Goal: Task Accomplishment & Management: Manage account settings

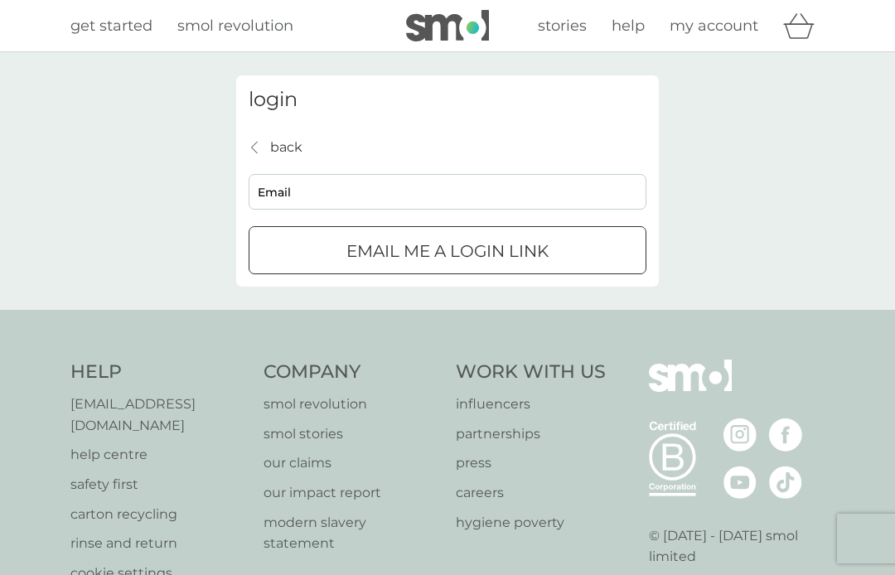
click at [319, 200] on input "Email" at bounding box center [448, 192] width 398 height 36
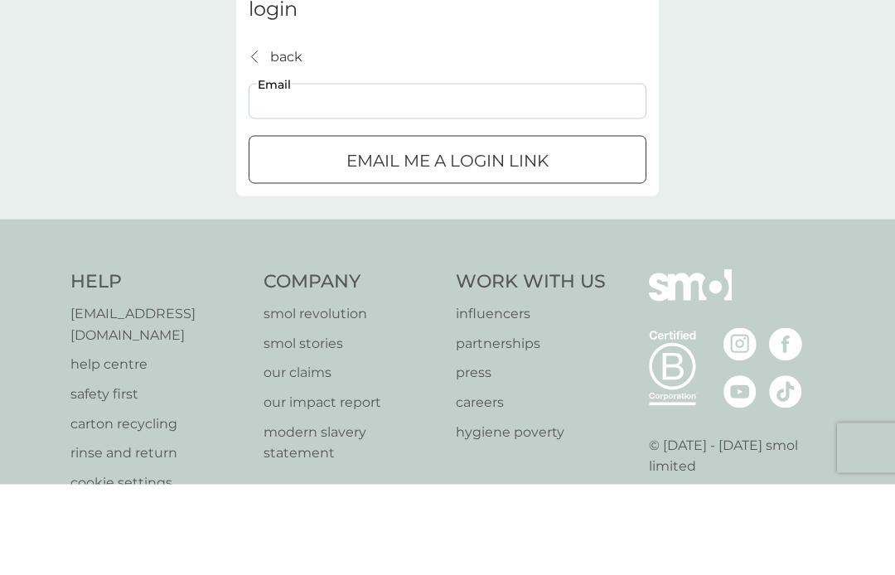
type input "[PERSON_NAME][EMAIL_ADDRESS][PERSON_NAME][DOMAIN_NAME]"
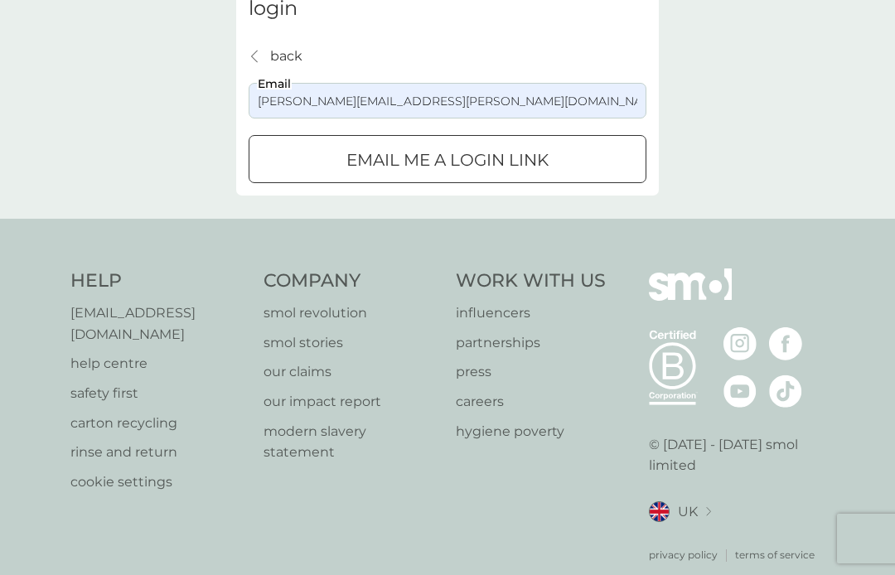
click at [473, 165] on div "submit" at bounding box center [447, 160] width 60 height 17
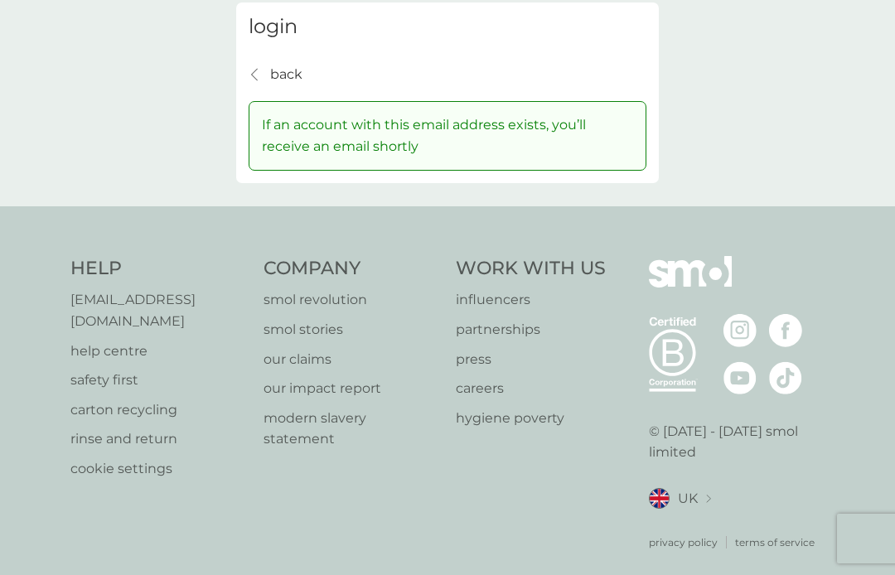
scroll to position [31, 0]
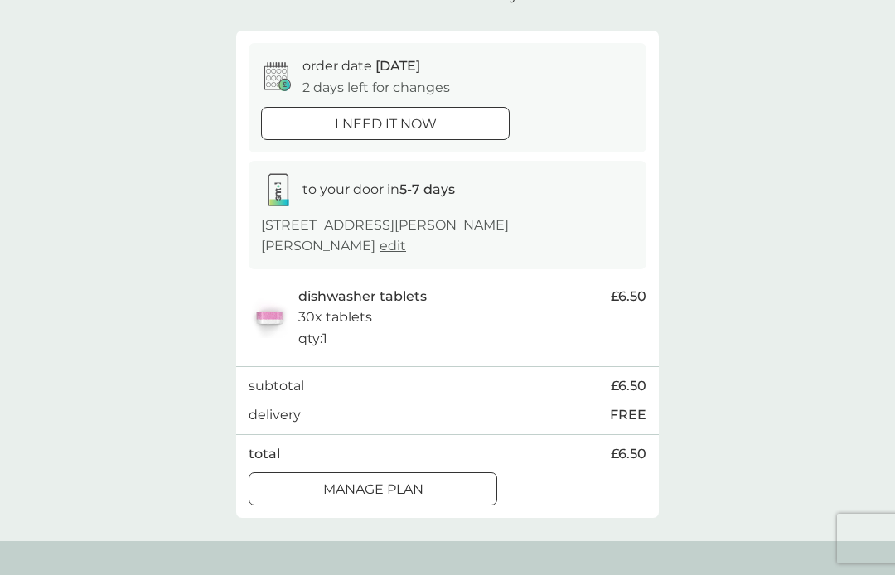
scroll to position [122, 0]
click at [379, 240] on span "edit" at bounding box center [392, 247] width 27 height 16
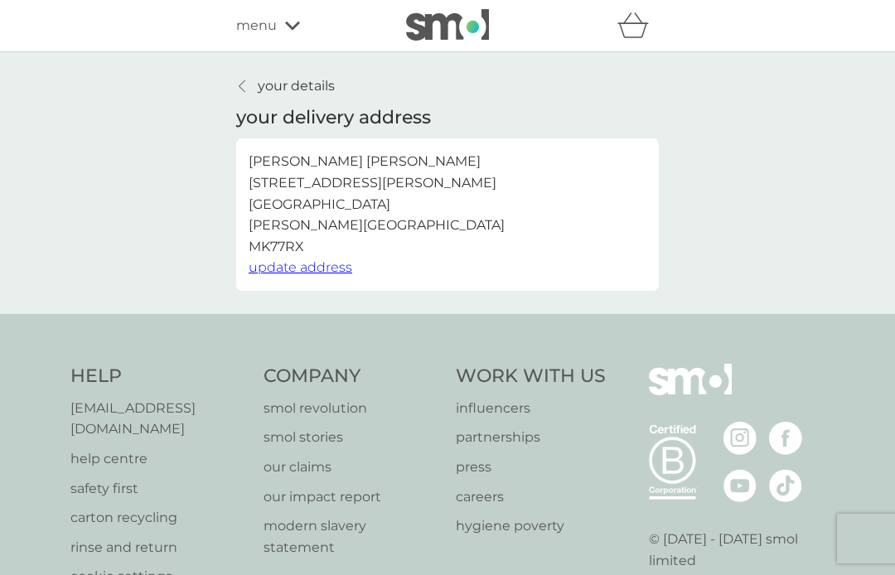
click at [297, 84] on p "your details" at bounding box center [296, 86] width 77 height 22
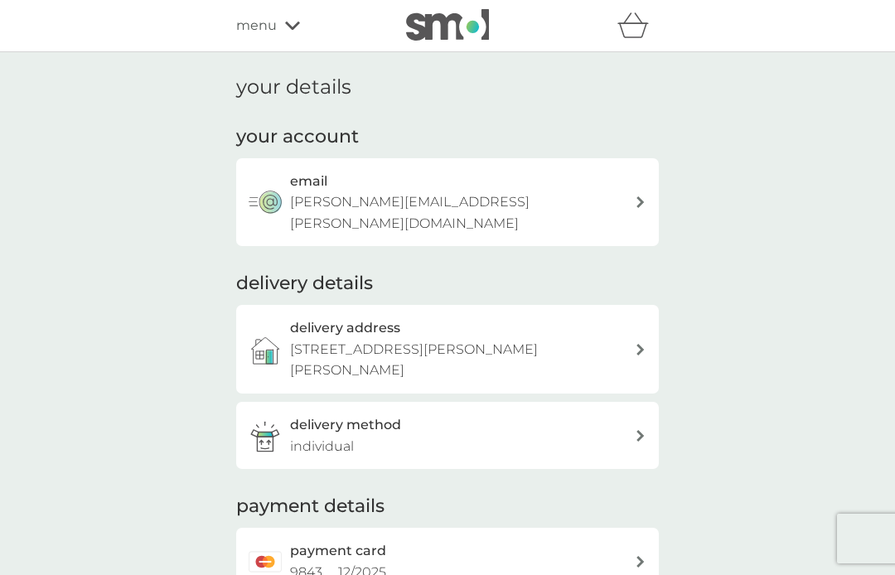
click at [271, 24] on span "menu" at bounding box center [256, 26] width 41 height 22
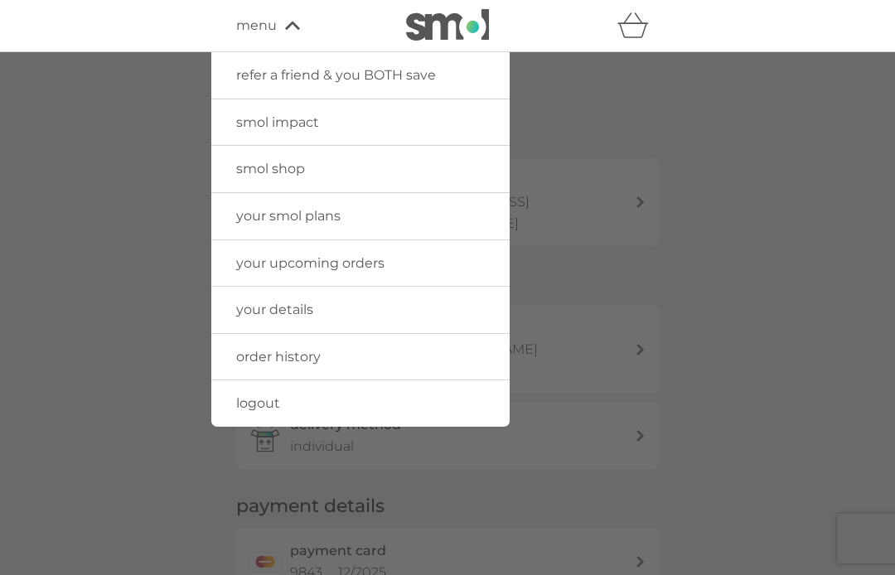
click at [686, 145] on div at bounding box center [447, 339] width 895 height 575
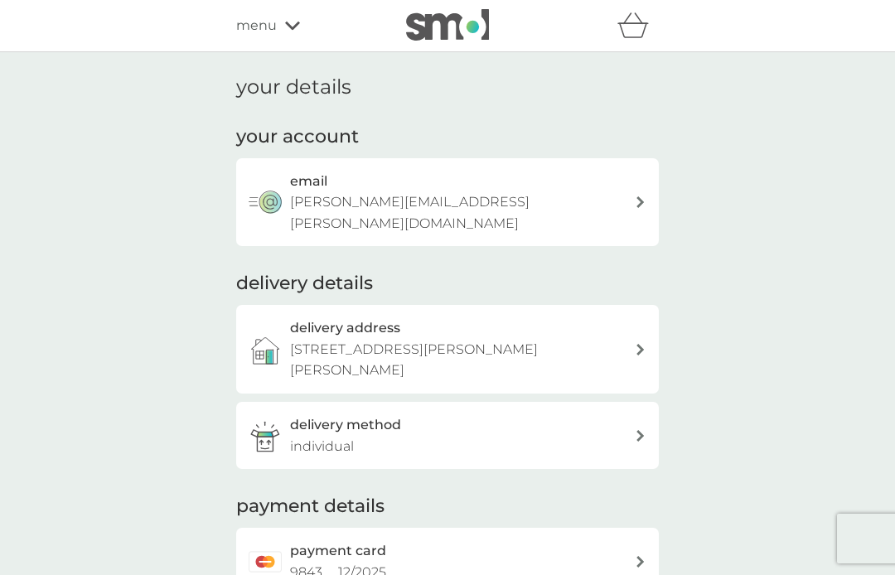
click at [282, 34] on div "menu" at bounding box center [306, 26] width 141 height 22
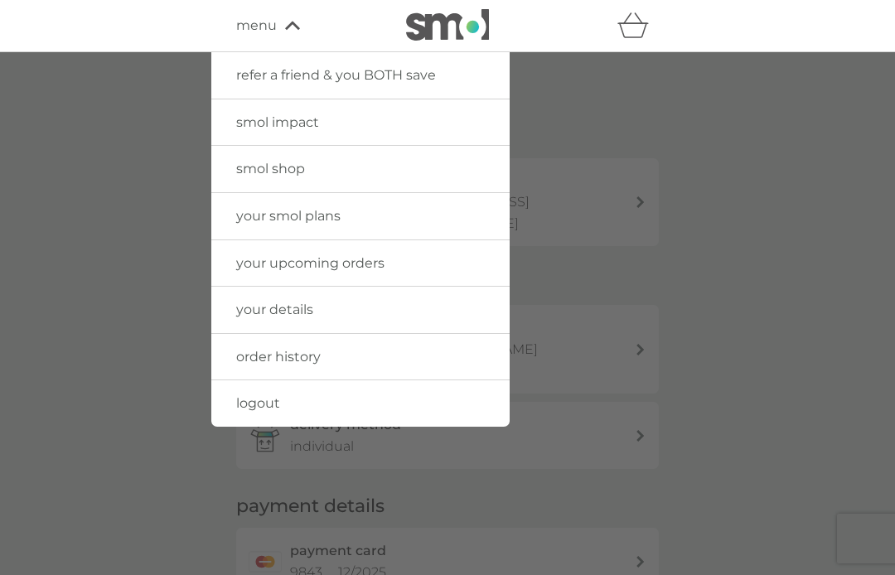
click at [345, 264] on span "your upcoming orders" at bounding box center [310, 263] width 148 height 16
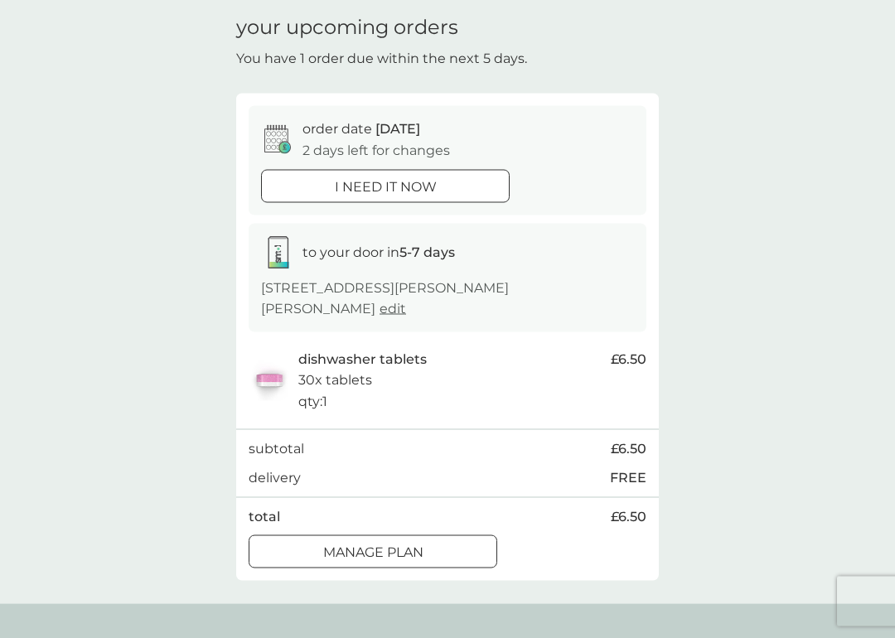
scroll to position [61, 0]
click at [277, 138] on icon at bounding box center [279, 140] width 5 height 5
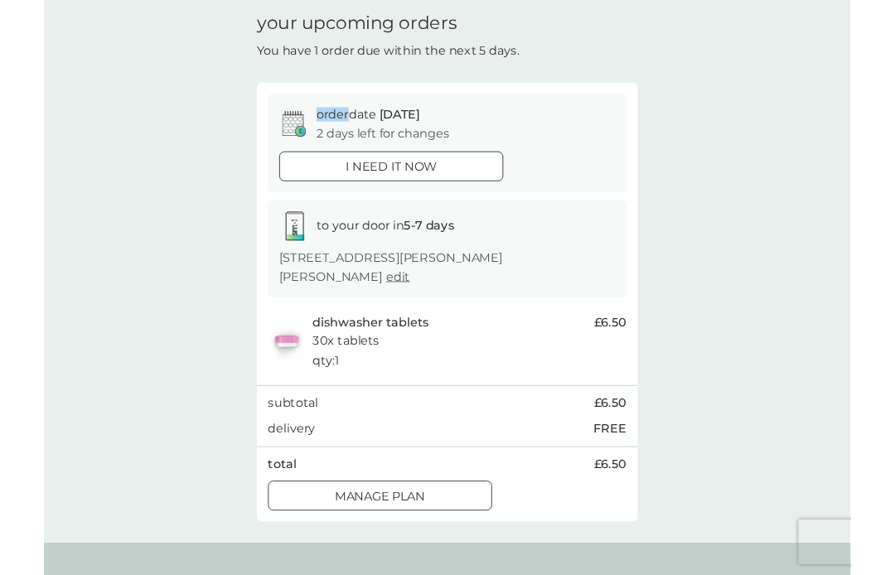
scroll to position [62, 0]
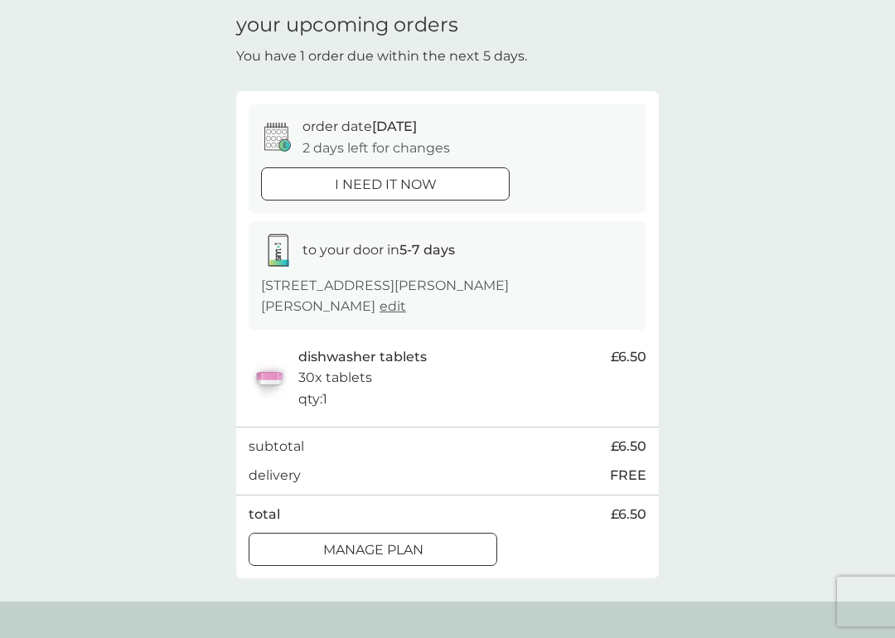
click at [842, 327] on div "your upcoming orders You have 1 order due within the next 5 days. order date [D…" at bounding box center [447, 295] width 895 height 611
click at [393, 548] on div at bounding box center [393, 548] width 1 height 1
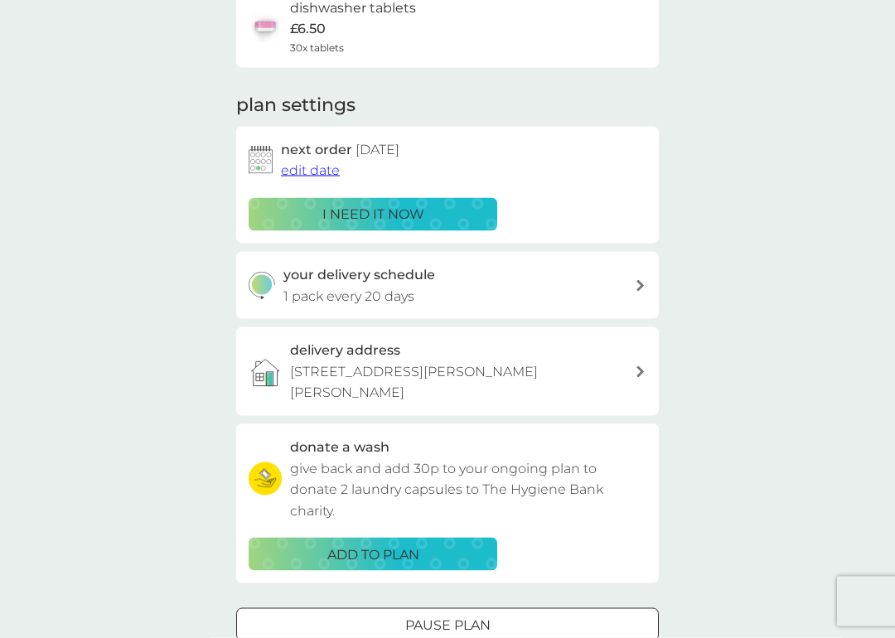
click at [353, 130] on div "next order [DATE] edit date i need it now" at bounding box center [447, 185] width 422 height 117
click at [319, 166] on span "edit date" at bounding box center [310, 170] width 59 height 16
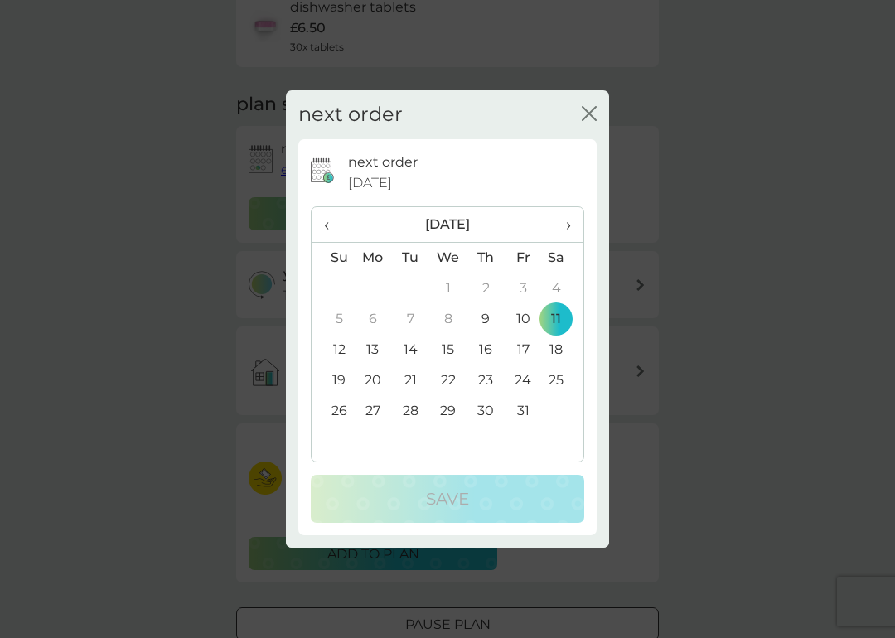
click at [596, 98] on div "next order close" at bounding box center [447, 114] width 323 height 49
click at [587, 109] on icon "close" at bounding box center [589, 113] width 15 height 15
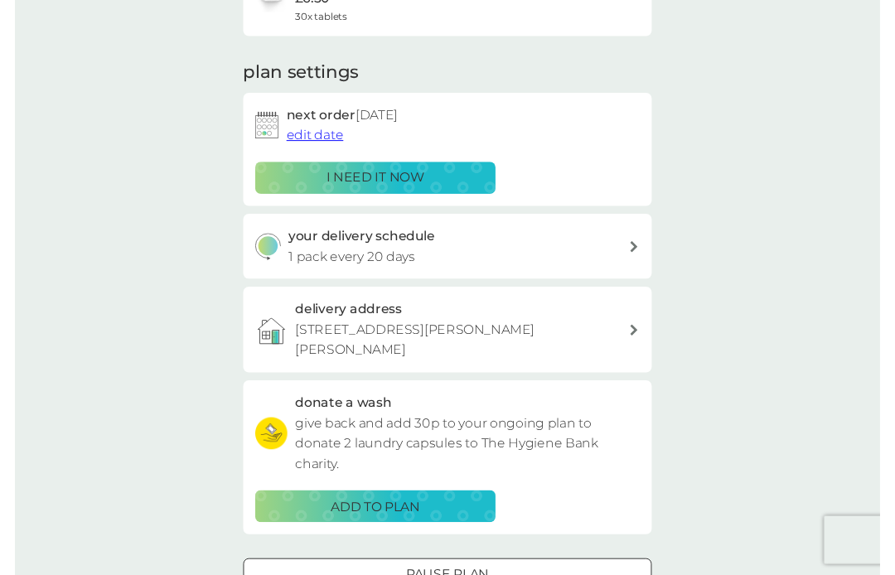
scroll to position [204, 0]
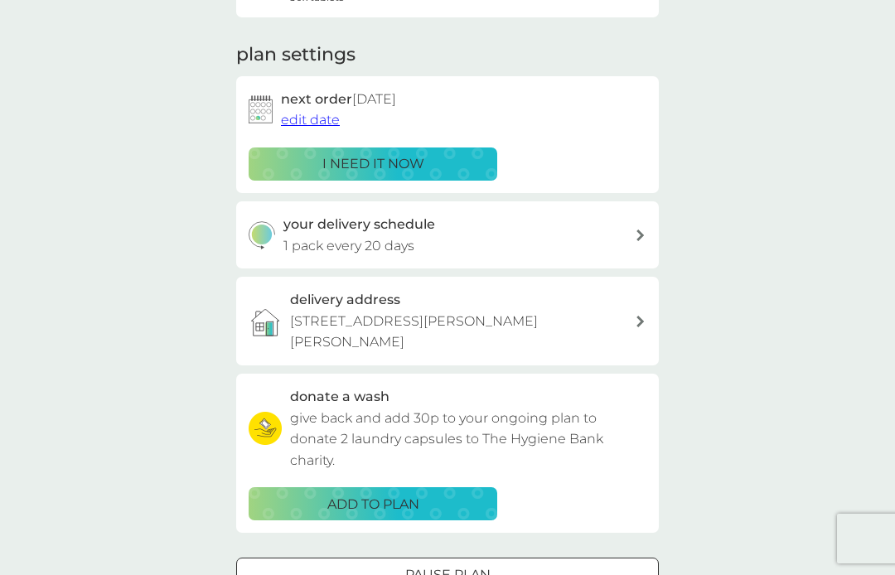
click at [316, 118] on span "edit date" at bounding box center [310, 120] width 59 height 16
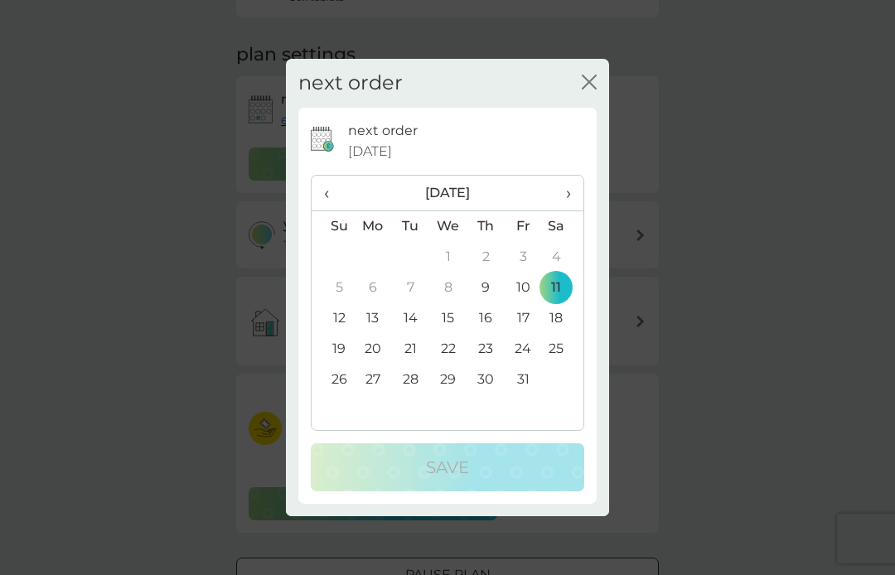
click at [571, 190] on span "›" at bounding box center [562, 193] width 17 height 35
click at [533, 369] on td "28" at bounding box center [522, 379] width 37 height 31
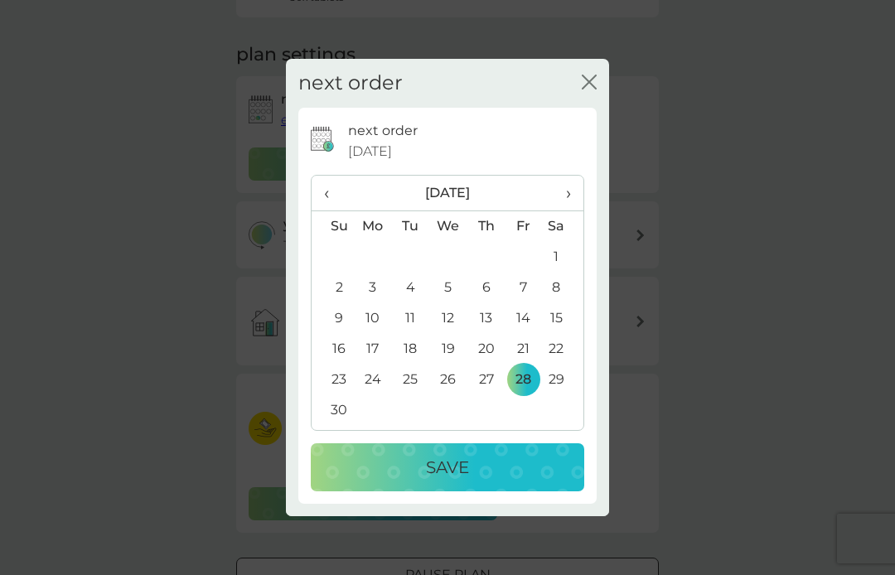
click at [475, 460] on div "Save" at bounding box center [447, 467] width 240 height 27
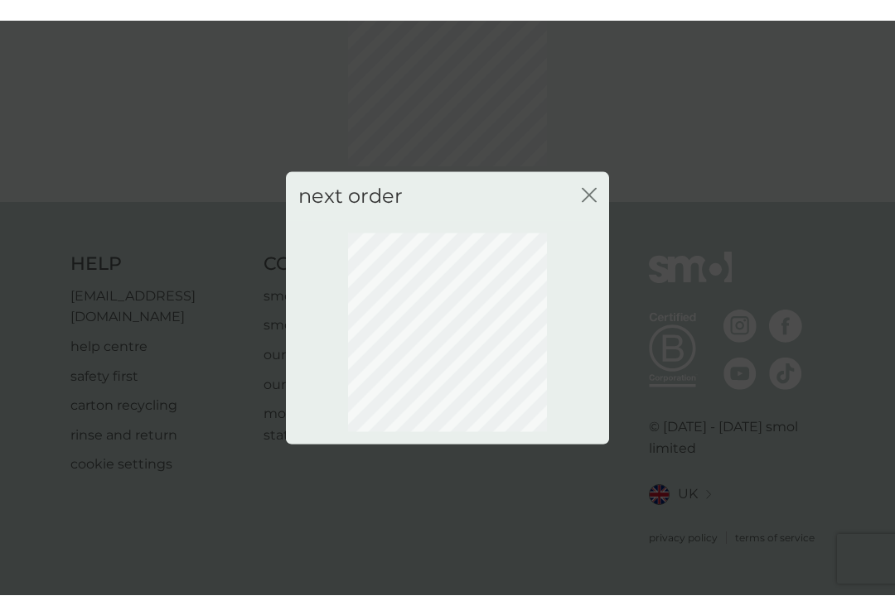
scroll to position [118, 0]
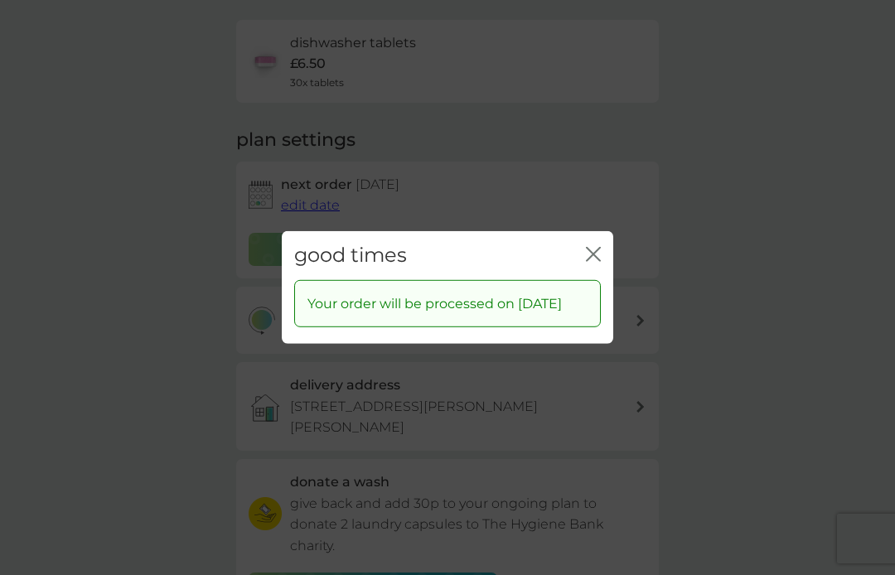
click at [595, 231] on div "good times close" at bounding box center [447, 255] width 331 height 49
click at [586, 247] on icon "close" at bounding box center [593, 254] width 15 height 15
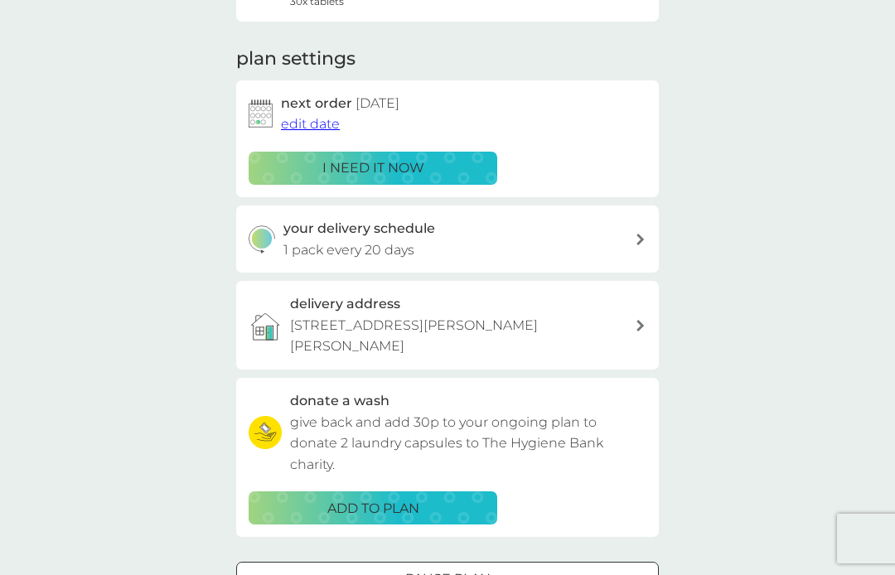
scroll to position [198, 0]
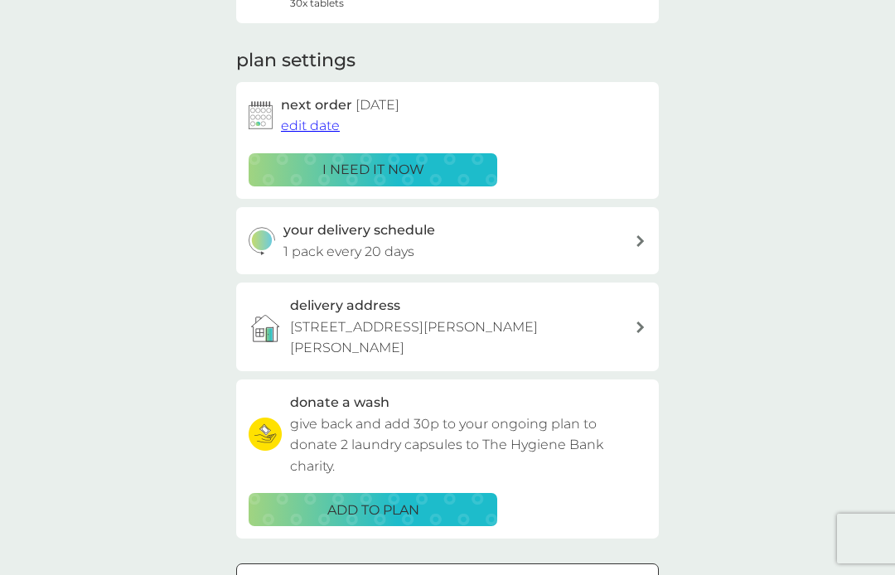
click at [643, 226] on div "your delivery schedule 1 pack every 20 days" at bounding box center [447, 240] width 422 height 67
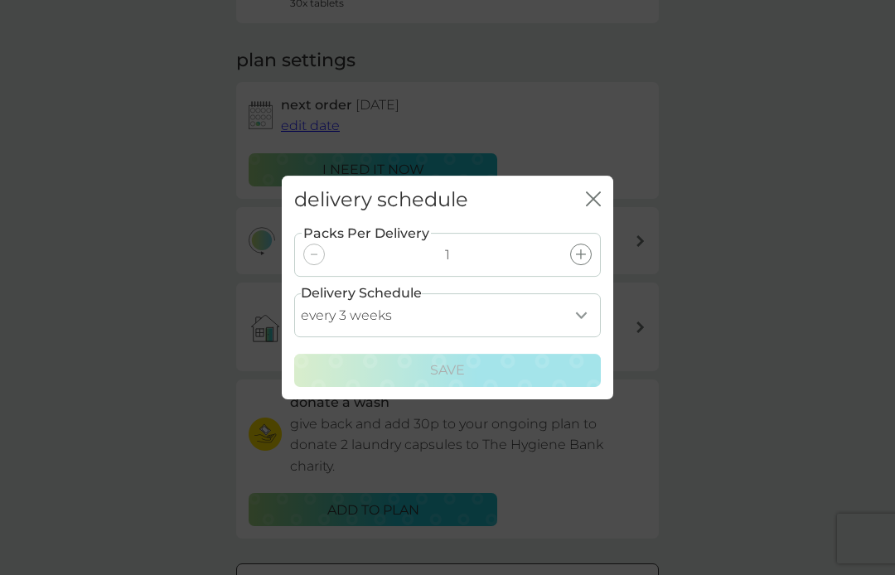
click at [587, 319] on select "every 1 week every 2 weeks every 3 weeks every 4 weeks every 5 weeks every 6 we…" at bounding box center [447, 315] width 306 height 44
select select "28"
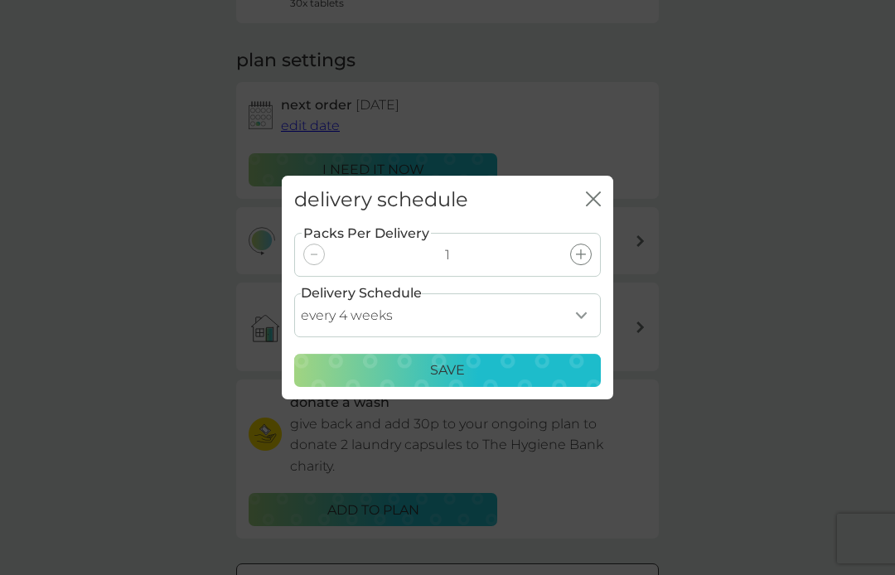
click at [488, 369] on div "Save" at bounding box center [447, 371] width 285 height 22
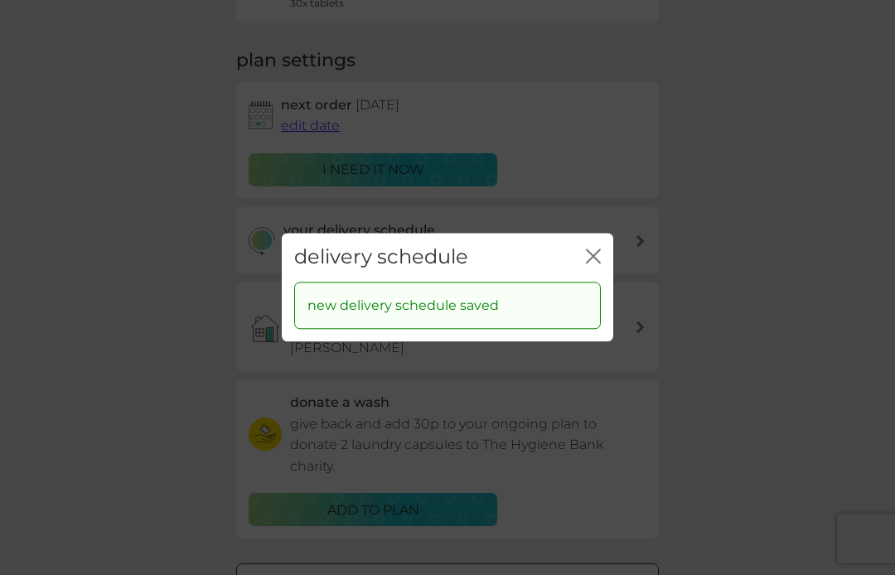
click at [596, 240] on div "delivery schedule close" at bounding box center [447, 257] width 331 height 49
click at [591, 252] on icon "close" at bounding box center [593, 256] width 15 height 15
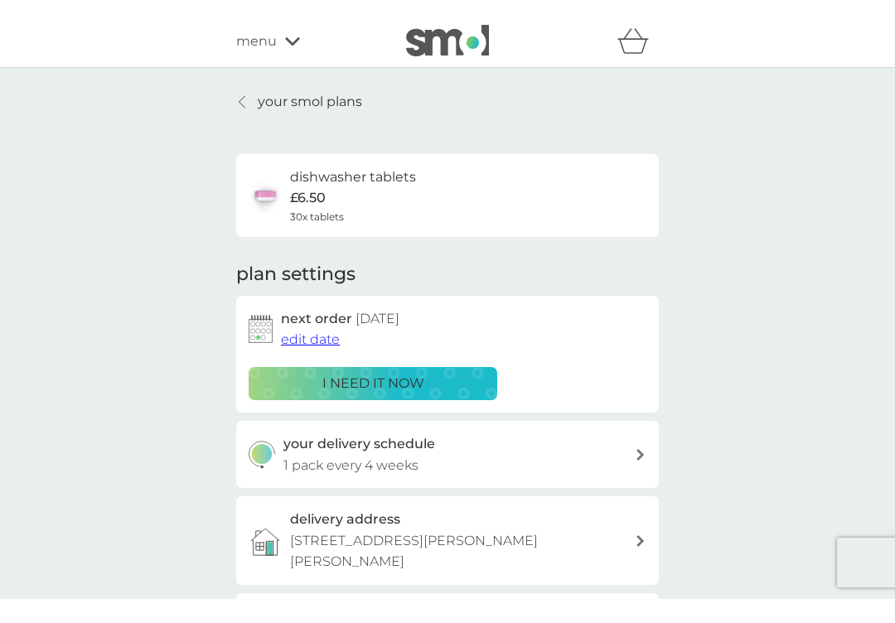
scroll to position [0, 0]
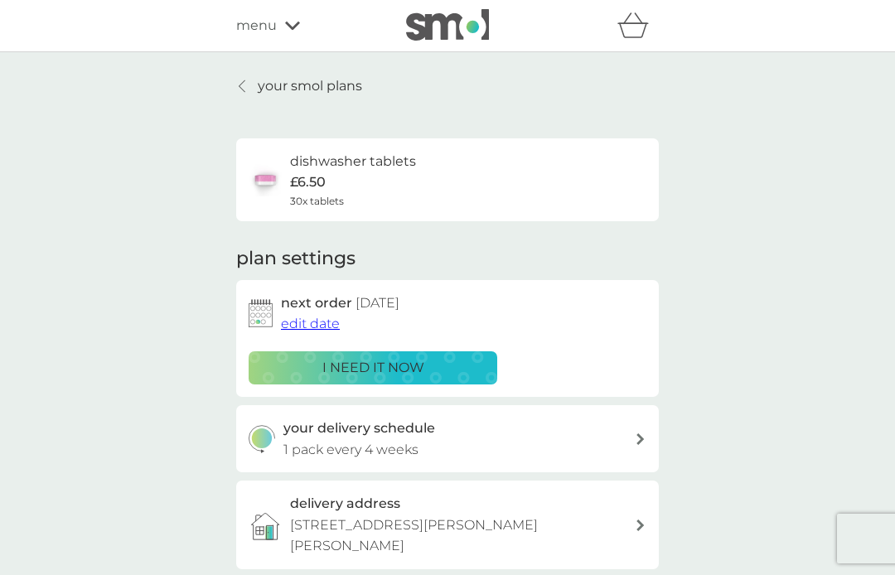
click at [251, 84] on link "your smol plans" at bounding box center [299, 86] width 126 height 22
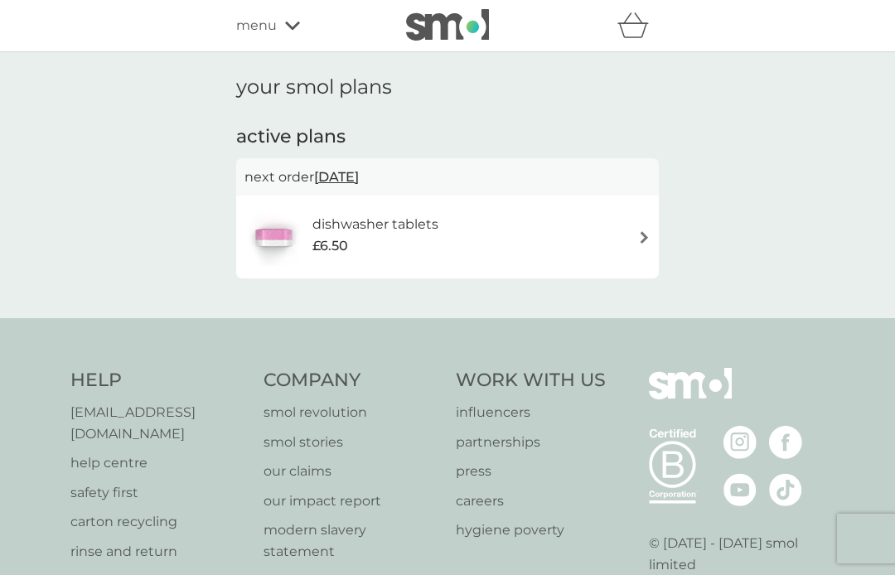
click at [269, 28] on span "menu" at bounding box center [256, 26] width 41 height 22
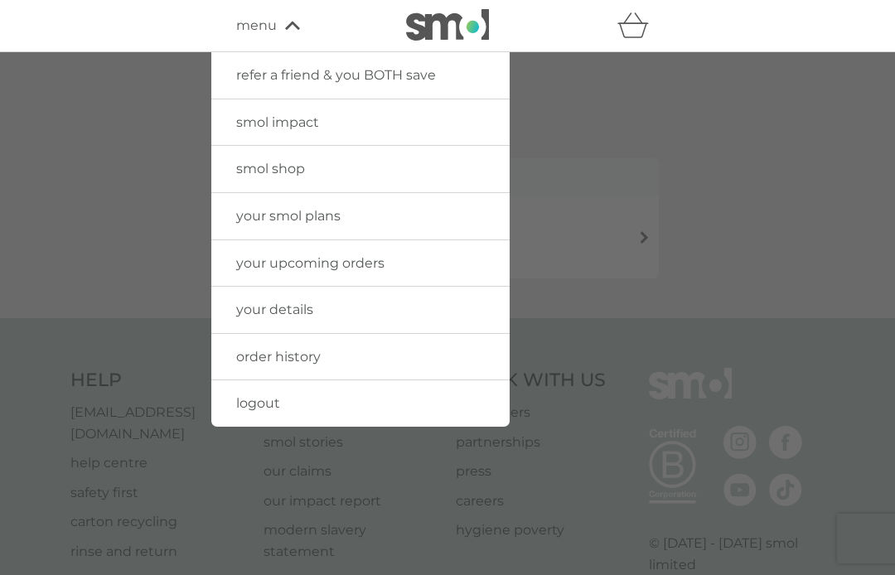
click at [267, 172] on span "smol shop" at bounding box center [270, 169] width 69 height 16
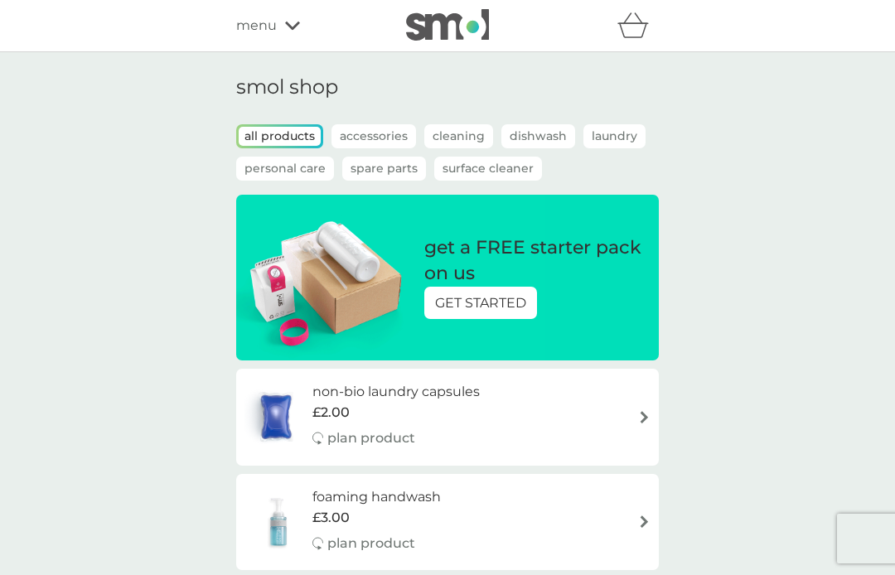
click at [487, 299] on p "GET STARTED" at bounding box center [480, 303] width 91 height 22
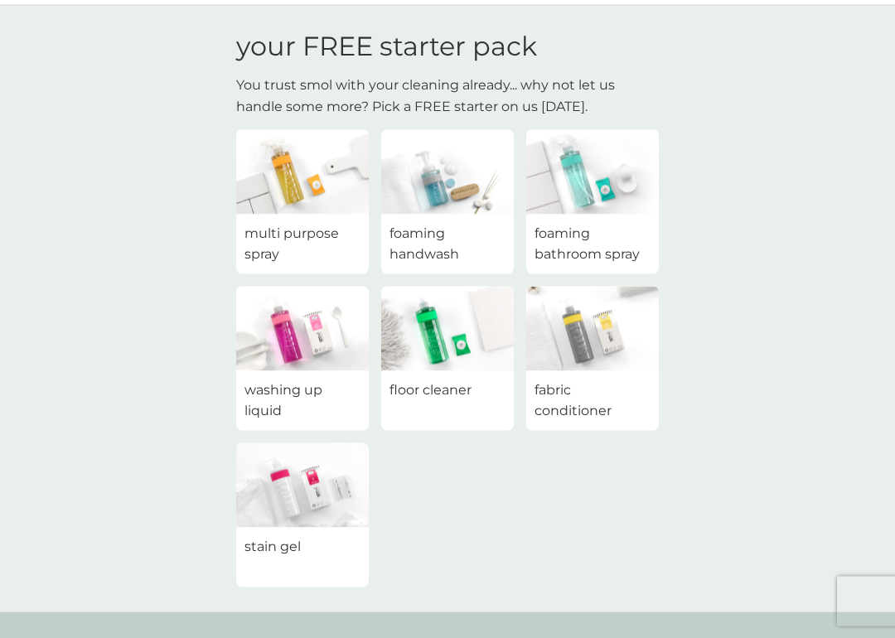
scroll to position [47, 0]
click at [574, 243] on span "foaming bathroom spray" at bounding box center [592, 243] width 116 height 42
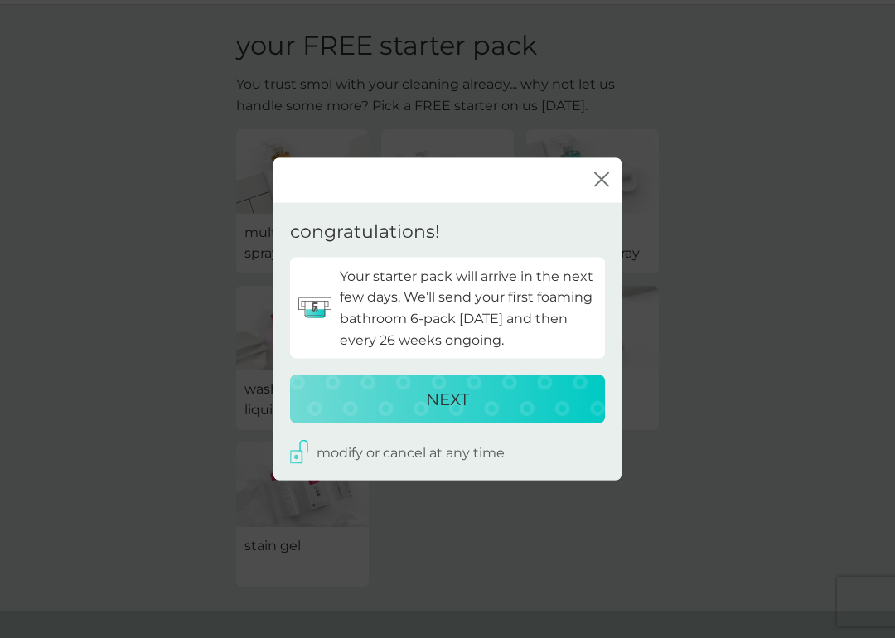
click at [591, 167] on div "close" at bounding box center [447, 180] width 348 height 45
click at [596, 184] on icon "close" at bounding box center [601, 178] width 15 height 15
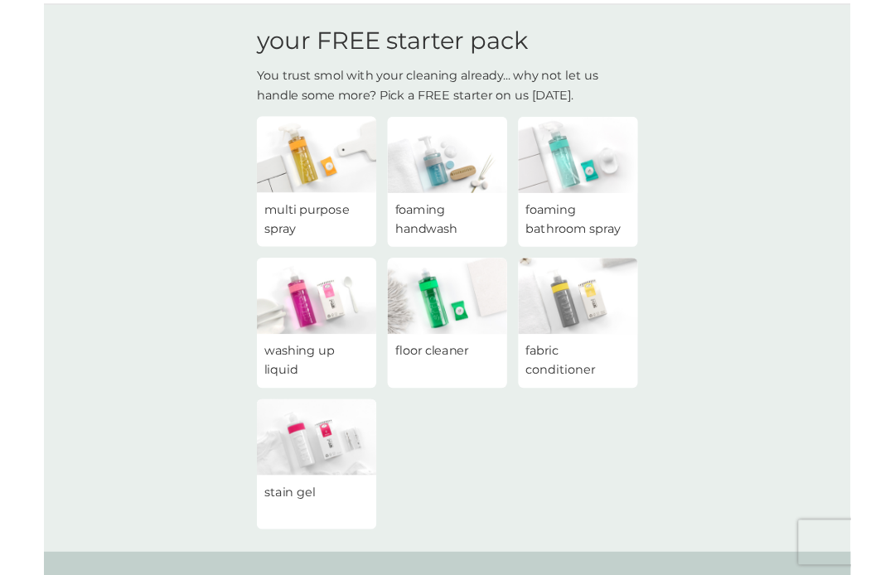
scroll to position [0, 0]
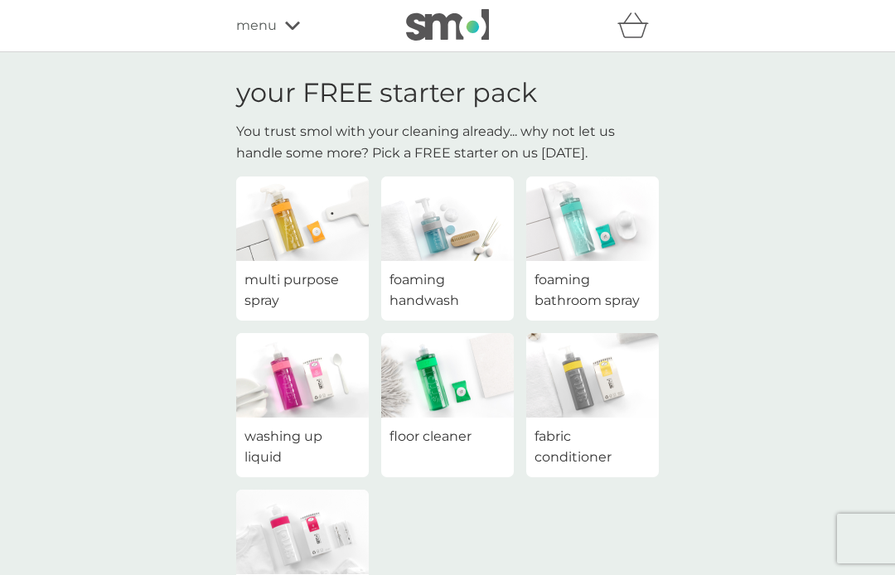
click at [268, 27] on span "menu" at bounding box center [256, 26] width 41 height 22
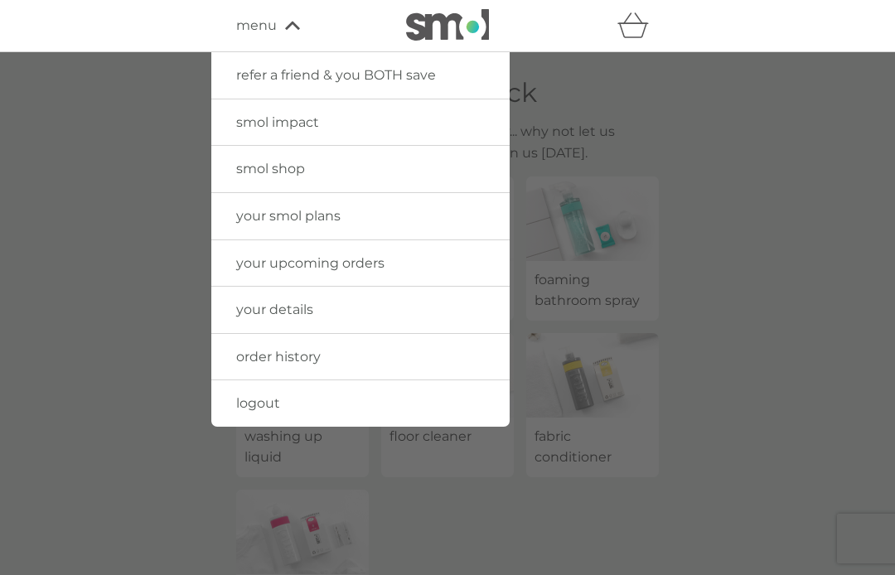
click at [273, 395] on span "logout" at bounding box center [258, 403] width 44 height 16
